Goal: Navigation & Orientation: Find specific page/section

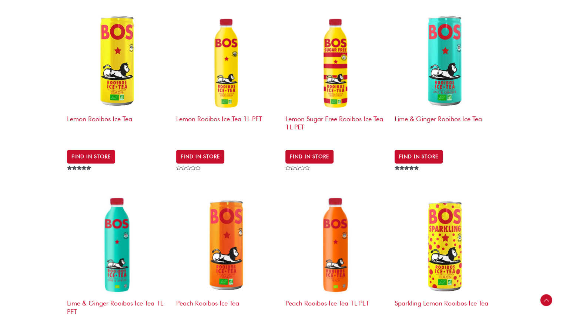
scroll to position [291, 0]
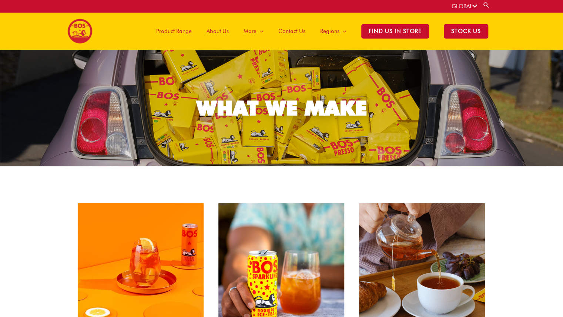
click at [224, 30] on span "About Us" at bounding box center [218, 31] width 22 height 22
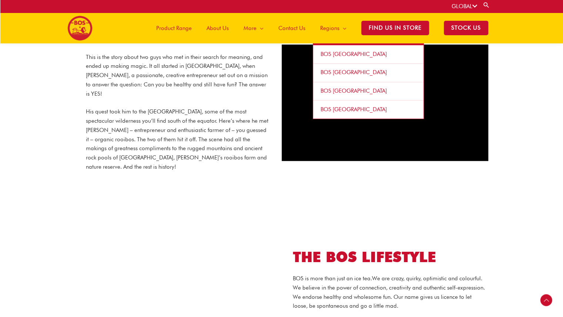
scroll to position [300, 0]
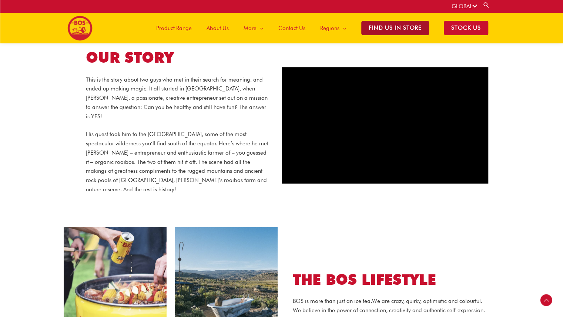
click at [394, 28] on span "Find Us in Store" at bounding box center [395, 28] width 68 height 14
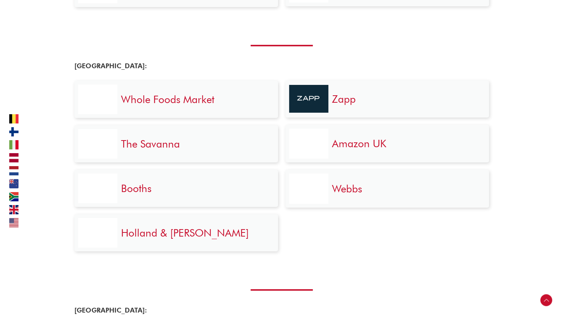
scroll to position [1504, 0]
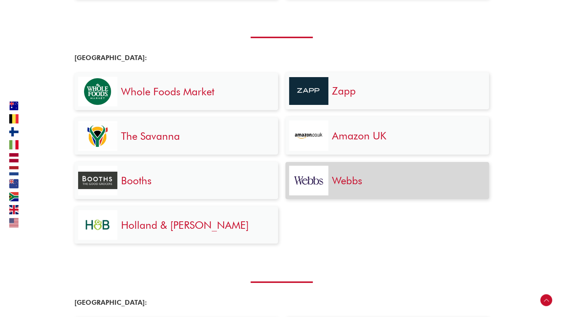
click at [353, 180] on link "Webbs" at bounding box center [347, 180] width 30 height 13
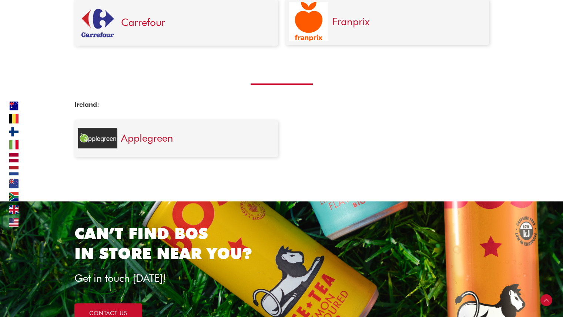
scroll to position [1927, 0]
